Goal: Information Seeking & Learning: Learn about a topic

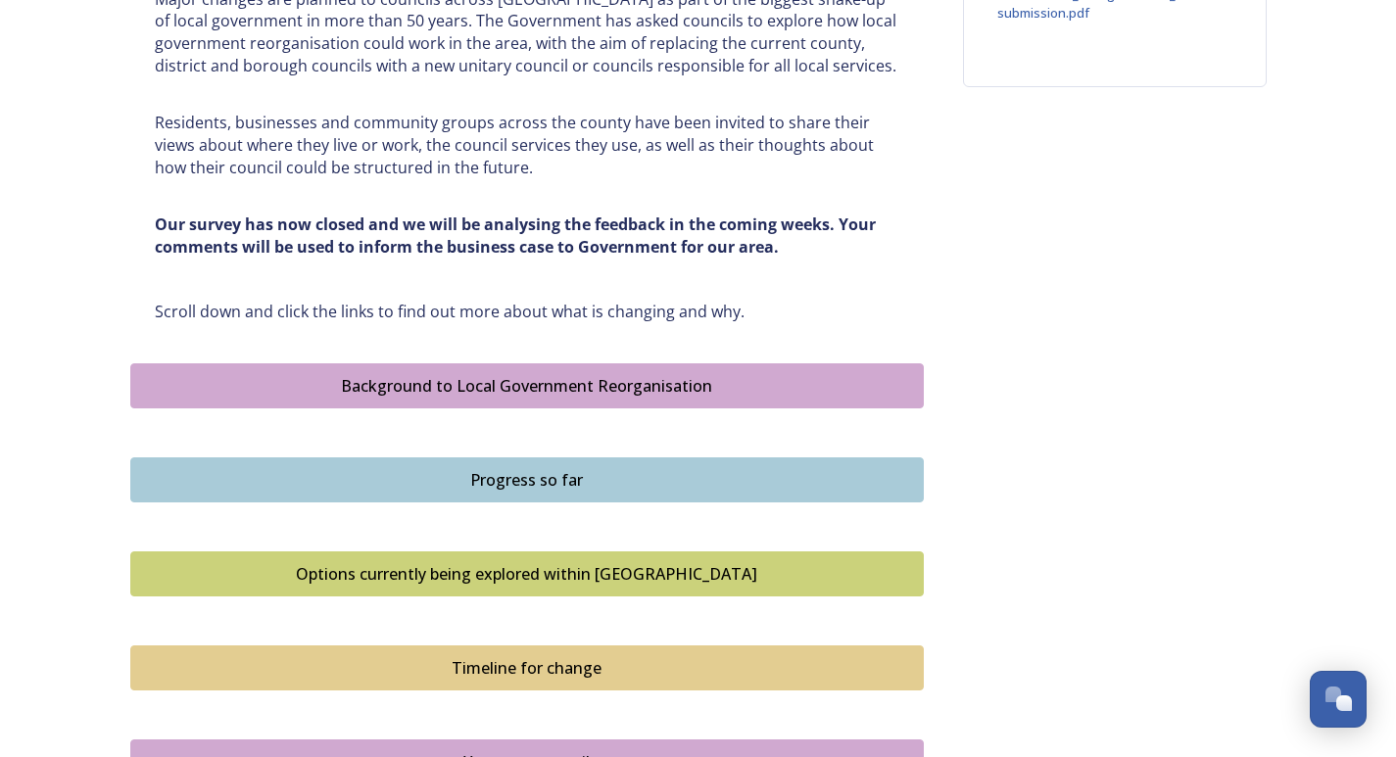
scroll to position [979, 0]
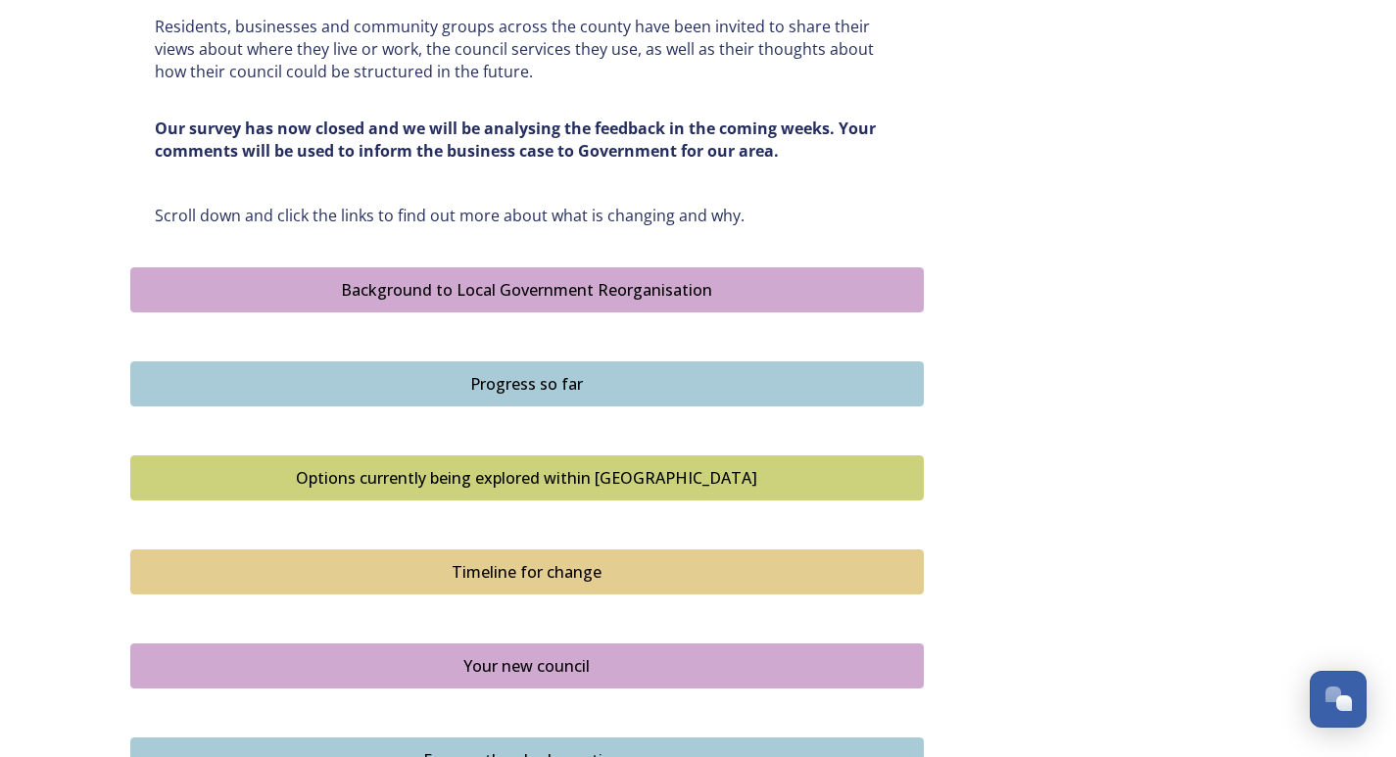
click at [576, 476] on div "Options currently being explored within [GEOGRAPHIC_DATA]" at bounding box center [527, 478] width 772 height 24
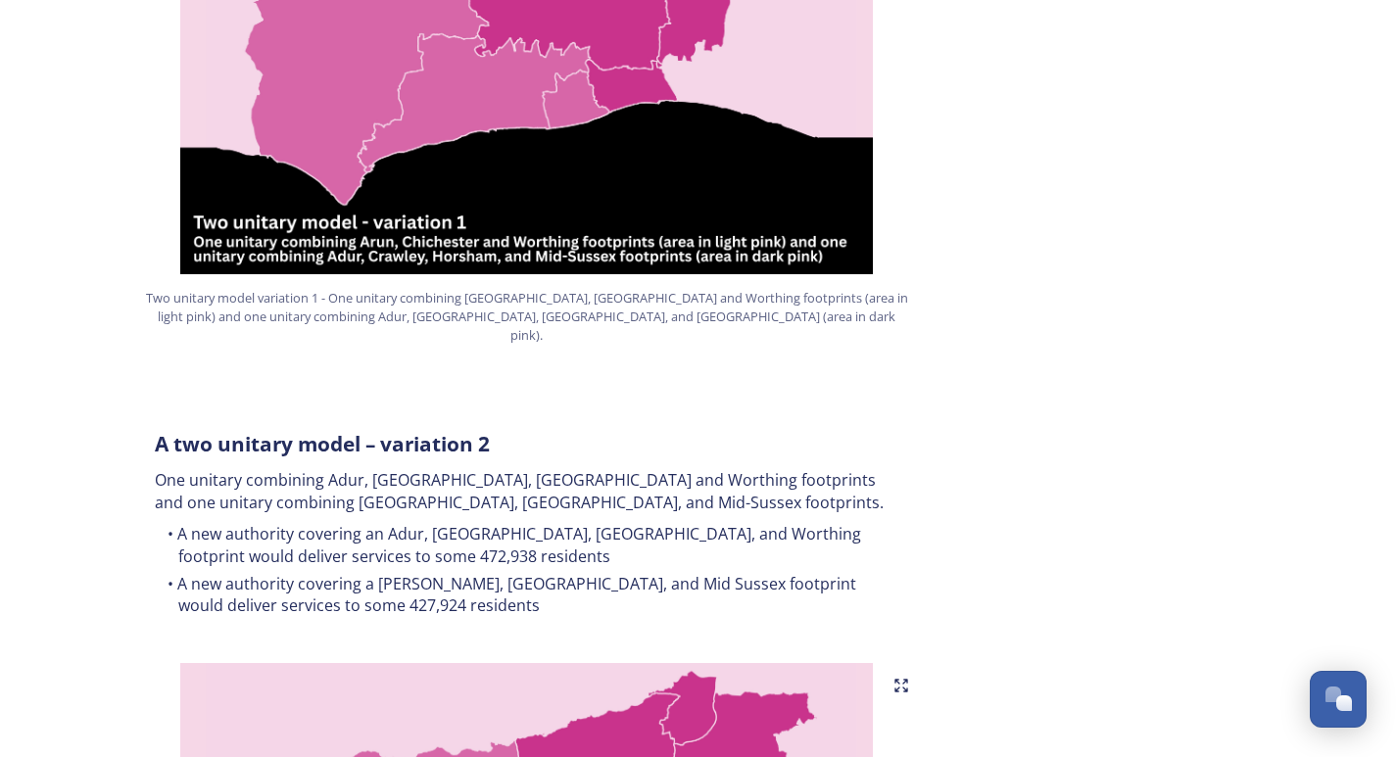
scroll to position [1567, 0]
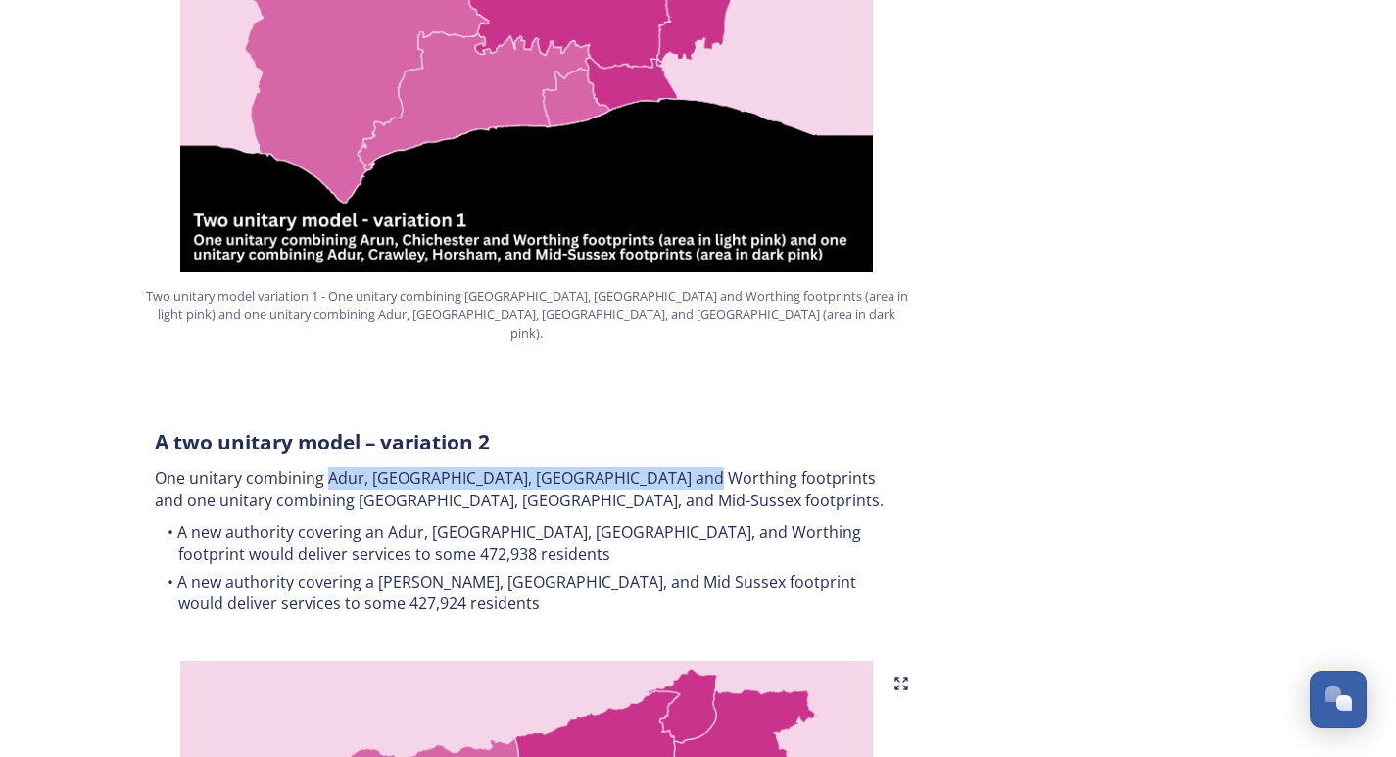
drag, startPoint x: 669, startPoint y: 436, endPoint x: 327, endPoint y: 435, distance: 341.8
click at [327, 467] on p "One unitary combining Adur, [GEOGRAPHIC_DATA], [GEOGRAPHIC_DATA] and Worthing f…" at bounding box center [527, 489] width 744 height 44
copy p "Adur, Arun, [GEOGRAPHIC_DATA] and Worthing footprints"
click at [658, 474] on div "A two unitary model – variation 2 One unitary combining Adur, [GEOGRAPHIC_DATA]…" at bounding box center [527, 523] width 774 height 215
drag, startPoint x: 322, startPoint y: 435, endPoint x: 571, endPoint y: 434, distance: 248.8
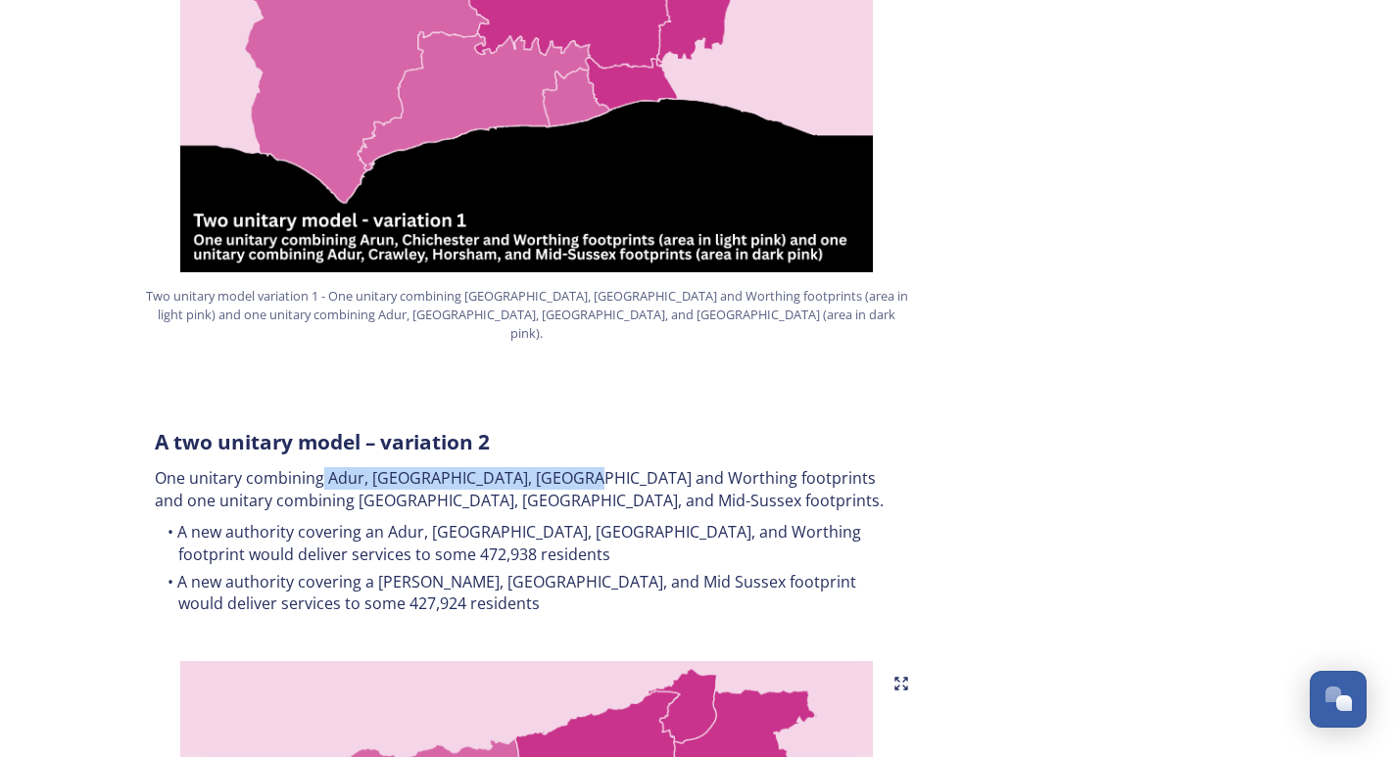
click at [571, 467] on p "One unitary combining Adur, [GEOGRAPHIC_DATA], [GEOGRAPHIC_DATA] and Worthing f…" at bounding box center [527, 489] width 744 height 44
click at [391, 467] on p "One unitary combining Adur, [GEOGRAPHIC_DATA], [GEOGRAPHIC_DATA] and Worthing f…" at bounding box center [527, 489] width 744 height 44
drag, startPoint x: 329, startPoint y: 437, endPoint x: 592, endPoint y: 431, distance: 262.5
click at [592, 467] on p "One unitary combining Adur, [GEOGRAPHIC_DATA], [GEOGRAPHIC_DATA] and Worthing f…" at bounding box center [527, 489] width 744 height 44
copy p "Adur, Arun, [GEOGRAPHIC_DATA] and [GEOGRAPHIC_DATA]"
